Goal: Task Accomplishment & Management: Use online tool/utility

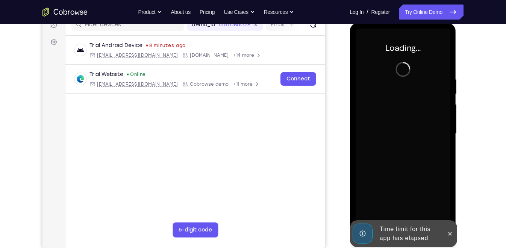
scroll to position [101, 0]
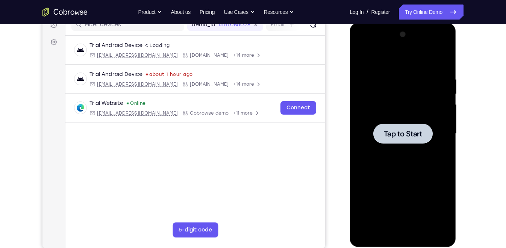
click at [417, 153] on div at bounding box center [402, 134] width 95 height 211
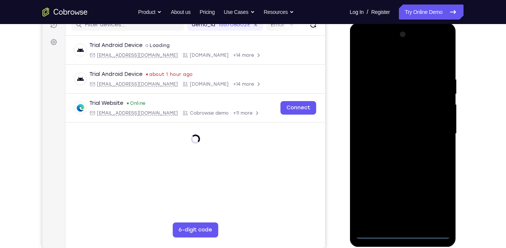
click at [404, 232] on div at bounding box center [402, 134] width 95 height 211
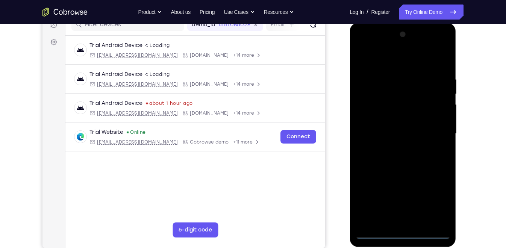
click at [437, 207] on div at bounding box center [402, 134] width 95 height 211
click at [390, 65] on div at bounding box center [402, 134] width 95 height 211
click at [437, 136] on div at bounding box center [402, 134] width 95 height 211
click at [398, 145] on div at bounding box center [402, 134] width 95 height 211
click at [375, 133] on div at bounding box center [402, 134] width 95 height 211
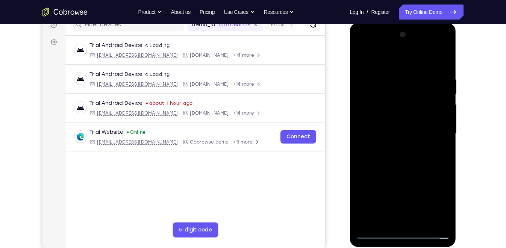
click at [380, 121] on div at bounding box center [402, 134] width 95 height 211
click at [387, 121] on div at bounding box center [402, 134] width 95 height 211
click at [389, 131] on div at bounding box center [402, 134] width 95 height 211
click at [373, 164] on div at bounding box center [402, 134] width 95 height 211
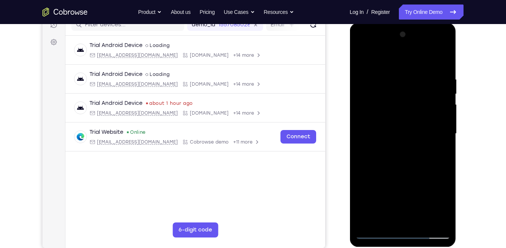
click at [388, 157] on div at bounding box center [402, 134] width 95 height 211
click at [392, 157] on div at bounding box center [402, 134] width 95 height 211
click at [418, 168] on div at bounding box center [402, 134] width 95 height 211
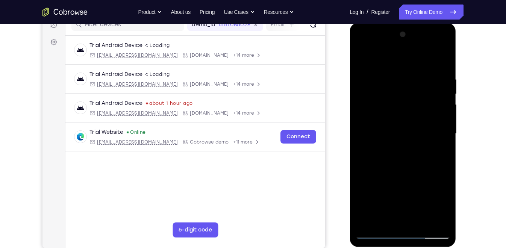
click at [442, 69] on div at bounding box center [402, 134] width 95 height 211
click at [444, 59] on div at bounding box center [402, 134] width 95 height 211
click at [441, 62] on div at bounding box center [402, 134] width 95 height 211
click at [392, 74] on div at bounding box center [402, 134] width 95 height 211
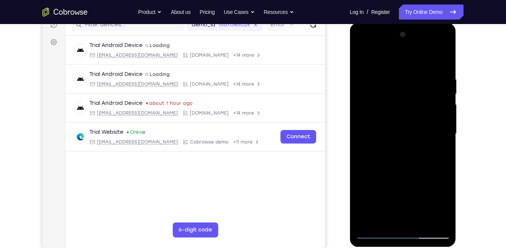
click at [392, 74] on div at bounding box center [402, 134] width 95 height 211
drag, startPoint x: 430, startPoint y: 80, endPoint x: 427, endPoint y: 65, distance: 15.3
click at [427, 65] on div at bounding box center [402, 134] width 95 height 211
click at [436, 118] on div at bounding box center [402, 134] width 95 height 211
click at [437, 126] on div at bounding box center [402, 134] width 95 height 211
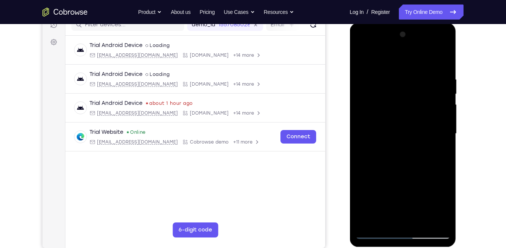
click at [442, 62] on div at bounding box center [402, 134] width 95 height 211
drag, startPoint x: 435, startPoint y: 76, endPoint x: 388, endPoint y: 70, distance: 47.3
click at [388, 70] on div at bounding box center [402, 134] width 95 height 211
click at [421, 226] on div at bounding box center [402, 134] width 95 height 211
click at [421, 223] on div at bounding box center [402, 134] width 95 height 211
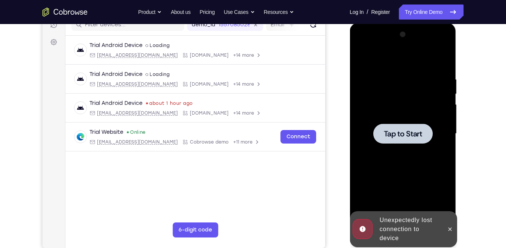
click at [397, 119] on div at bounding box center [402, 134] width 95 height 211
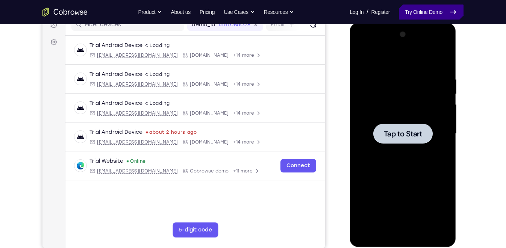
click at [410, 15] on link "Try Online Demo" at bounding box center [431, 12] width 65 height 15
click at [421, 126] on div at bounding box center [402, 134] width 59 height 20
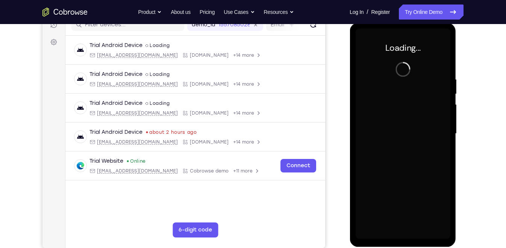
scroll to position [91, 0]
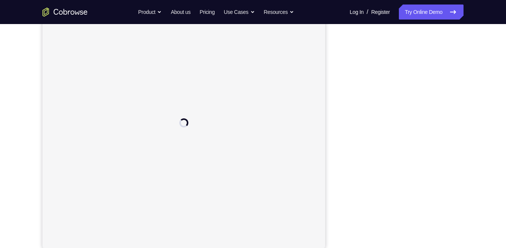
scroll to position [102, 0]
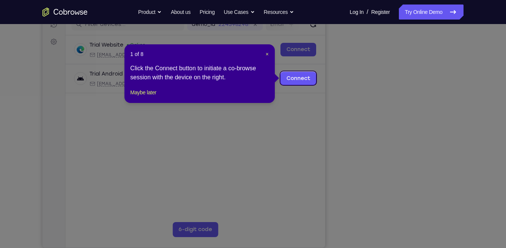
click at [264, 55] on header "1 of 8 ×" at bounding box center [199, 54] width 138 height 8
click at [267, 55] on span "×" at bounding box center [266, 54] width 3 height 6
